Goal: Task Accomplishment & Management: Use online tool/utility

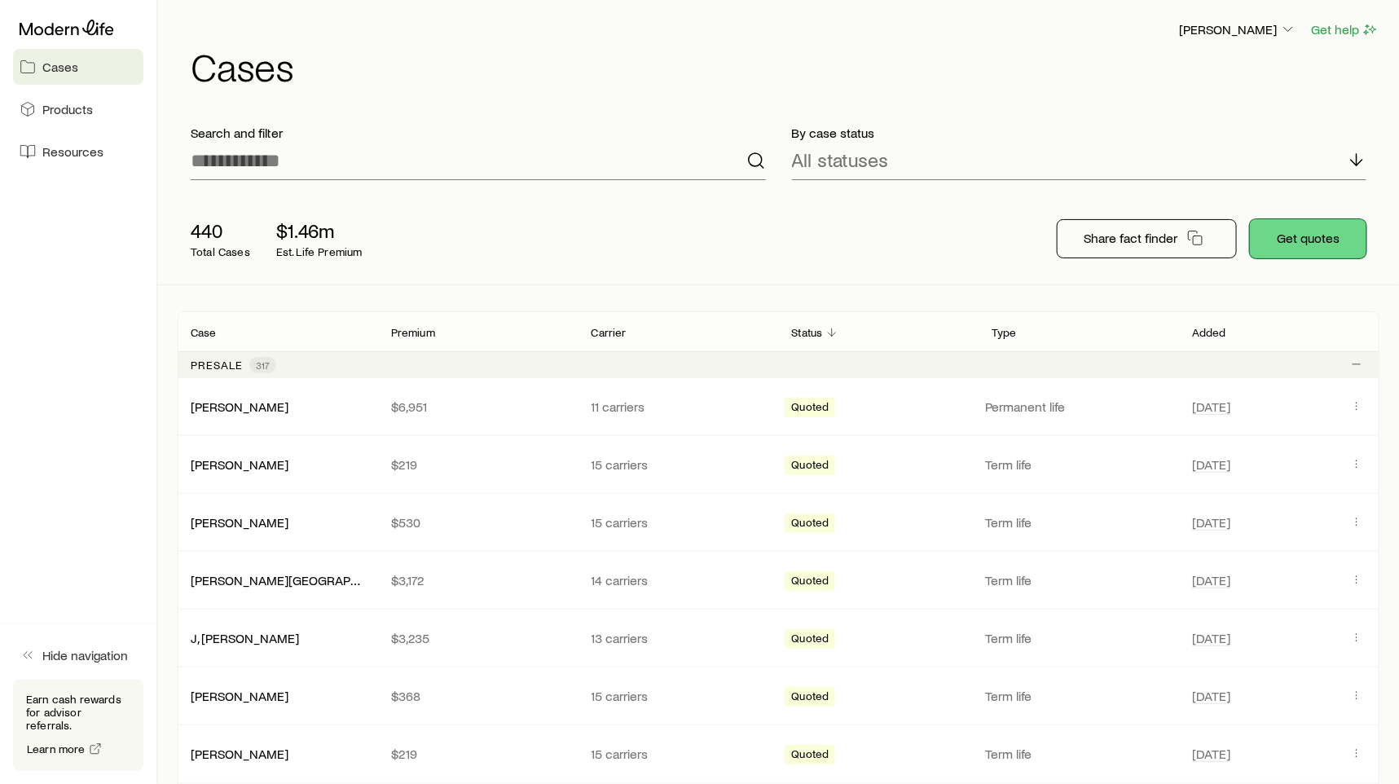
click at [1311, 249] on button "Get quotes" at bounding box center [1308, 238] width 117 height 39
click at [1235, 29] on p "[PERSON_NAME]" at bounding box center [1237, 29] width 117 height 16
click at [1171, 144] on span "Sign out" at bounding box center [1161, 152] width 45 height 16
